Goal: Answer question/provide support

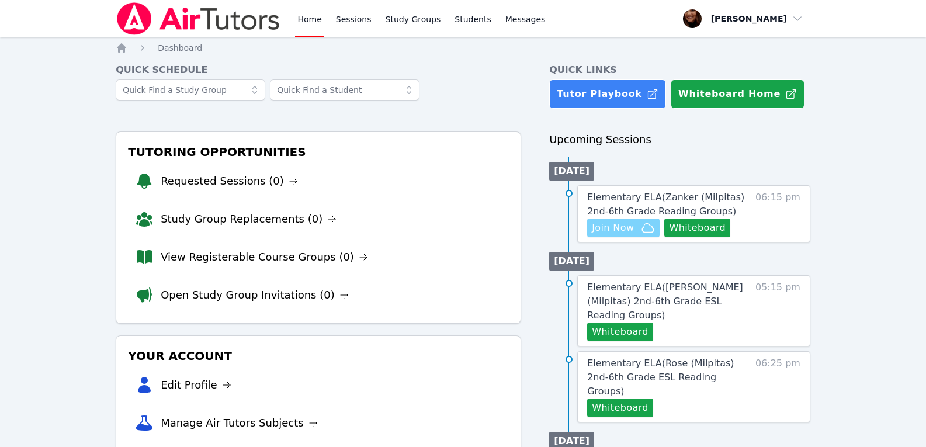
click at [628, 230] on span "Join Now" at bounding box center [613, 228] width 42 height 14
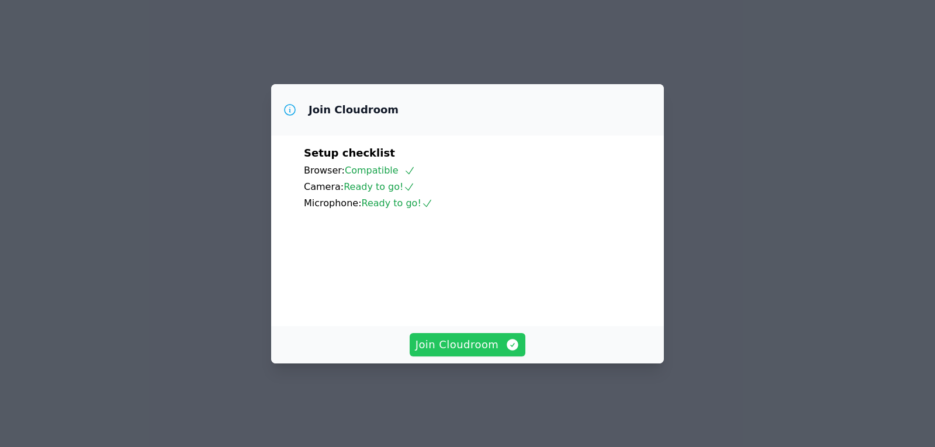
click at [471, 353] on span "Join Cloudroom" at bounding box center [467, 345] width 105 height 16
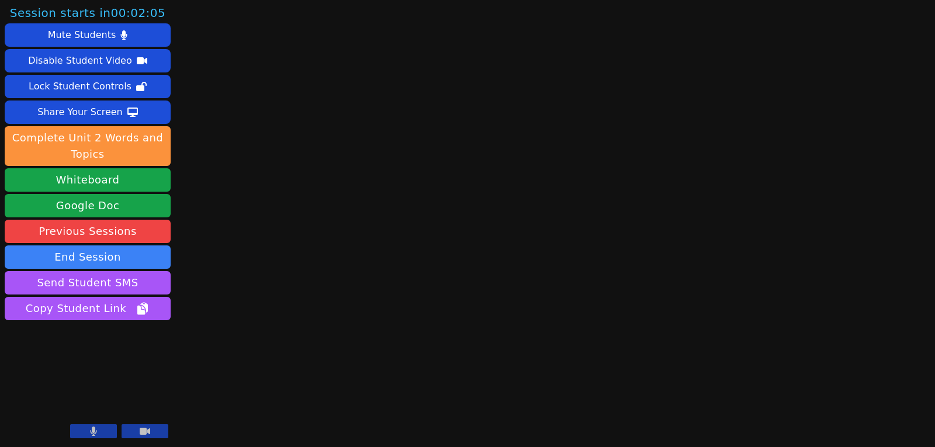
click at [150, 431] on icon at bounding box center [145, 431] width 11 height 7
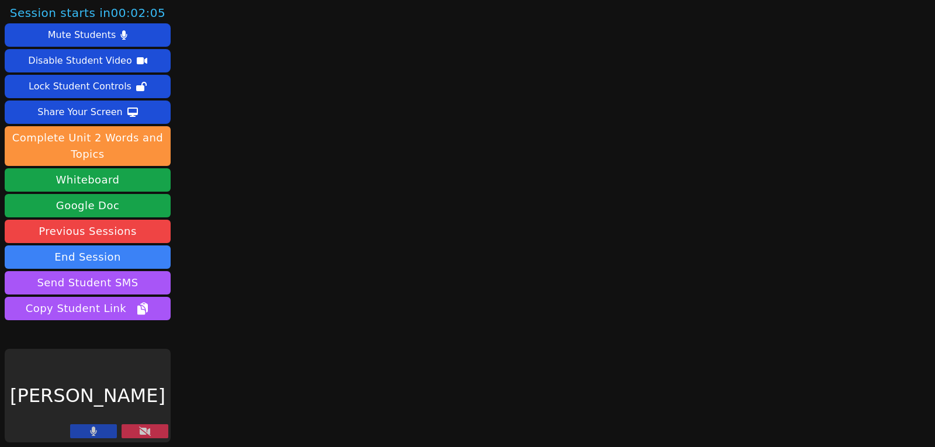
click at [146, 431] on icon at bounding box center [145, 431] width 12 height 9
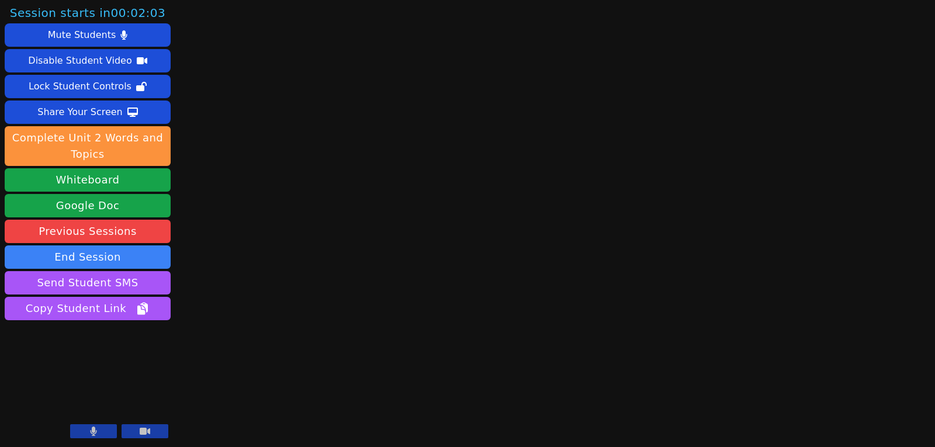
click at [99, 432] on button at bounding box center [93, 431] width 47 height 14
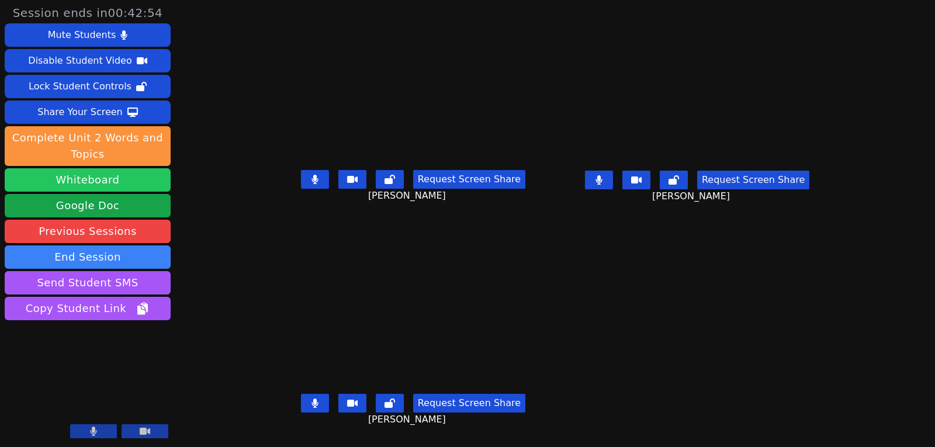
click at [86, 181] on button "Whiteboard" at bounding box center [88, 179] width 166 height 23
click at [301, 183] on button at bounding box center [315, 179] width 28 height 19
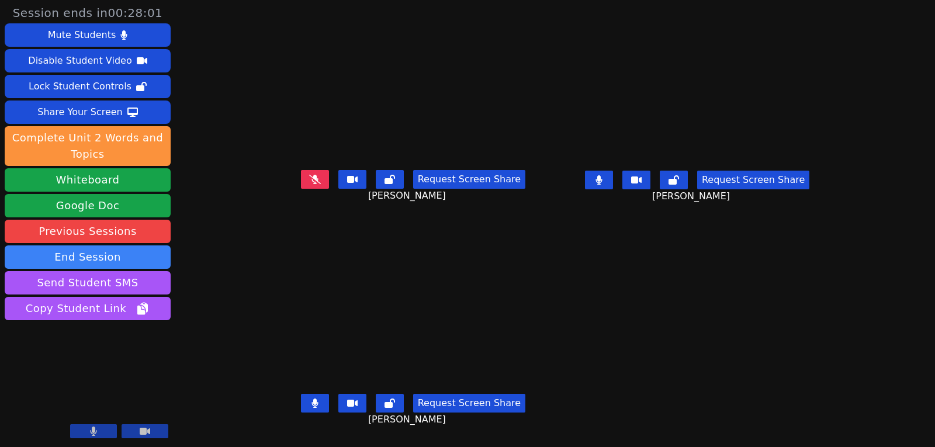
click at [602, 185] on icon at bounding box center [598, 179] width 7 height 9
click at [311, 184] on icon at bounding box center [314, 179] width 7 height 9
click at [613, 185] on button at bounding box center [599, 180] width 28 height 19
click at [309, 181] on icon at bounding box center [315, 179] width 12 height 9
click at [309, 184] on icon at bounding box center [315, 179] width 12 height 9
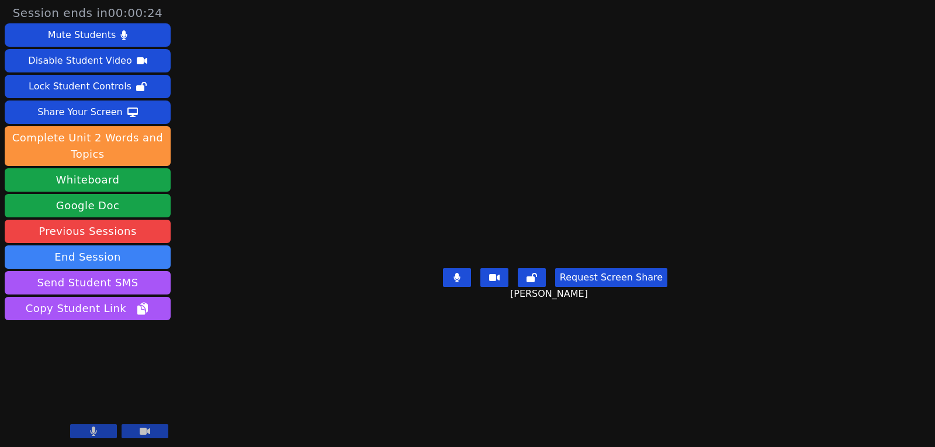
click at [147, 429] on icon at bounding box center [145, 431] width 11 height 7
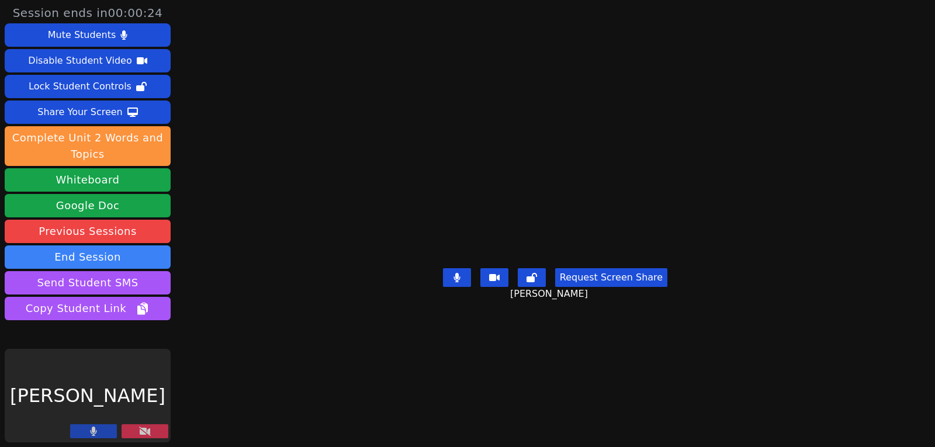
click at [147, 429] on icon at bounding box center [145, 431] width 12 height 9
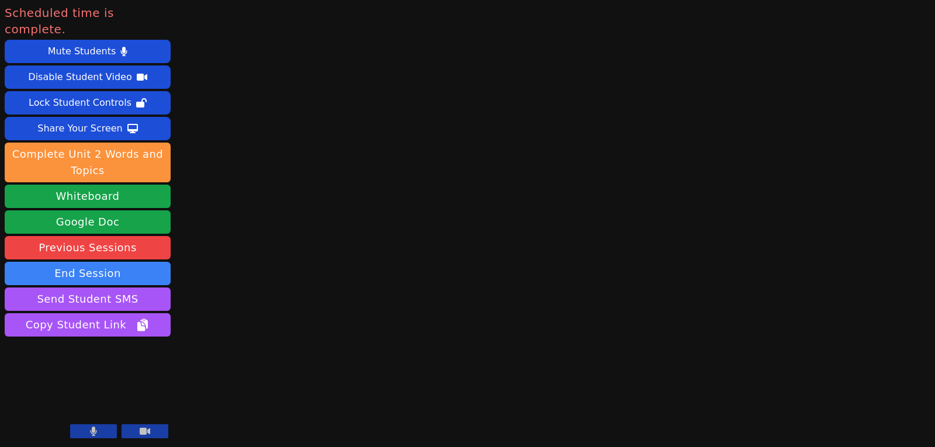
click at [130, 429] on button at bounding box center [145, 431] width 47 height 14
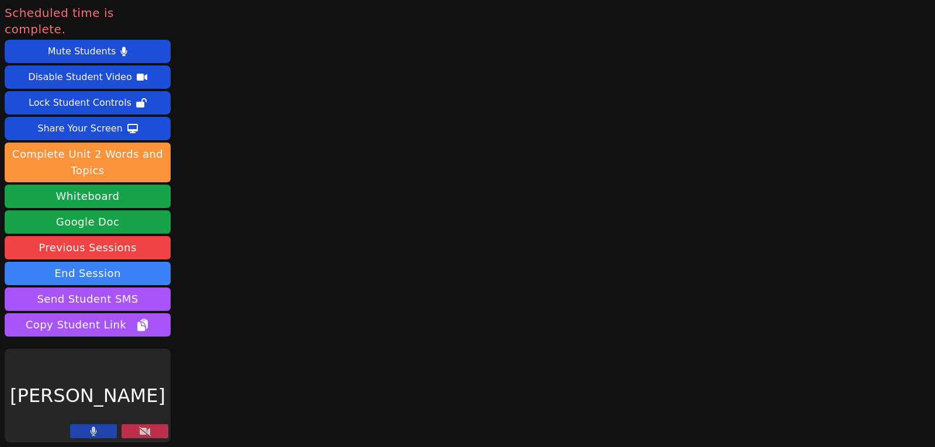
click at [96, 434] on icon at bounding box center [93, 431] width 7 height 9
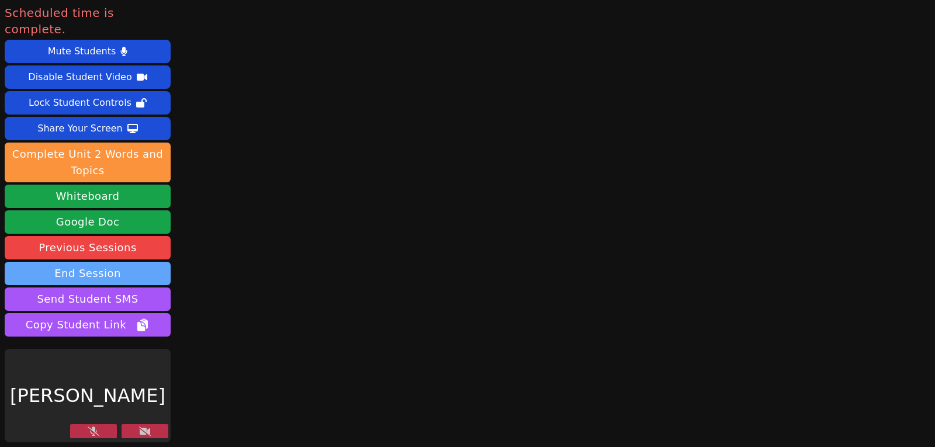
click at [91, 262] on button "End Session" at bounding box center [88, 273] width 166 height 23
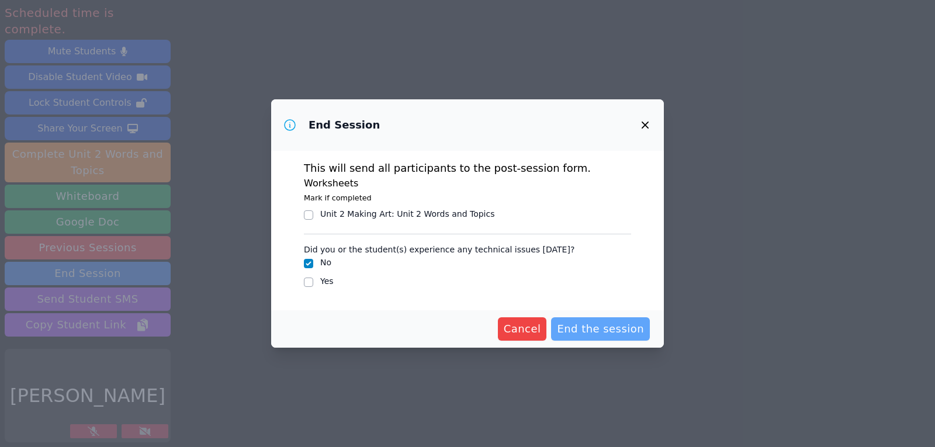
click at [600, 323] on span "End the session" at bounding box center [600, 329] width 87 height 16
